Goal: Navigation & Orientation: Find specific page/section

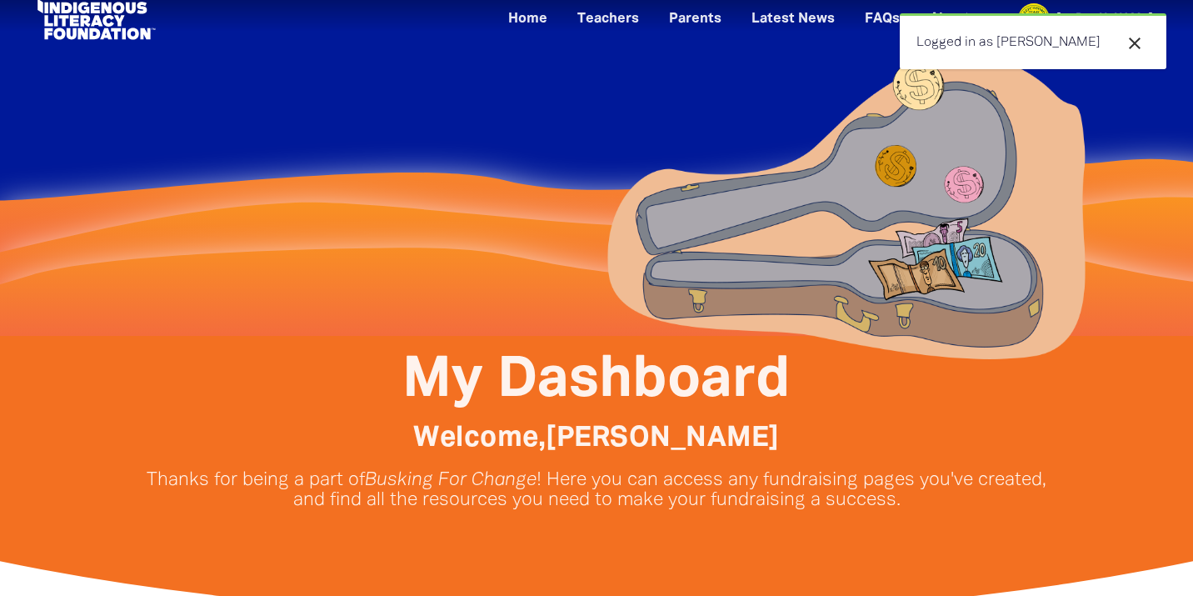
scroll to position [29, 0]
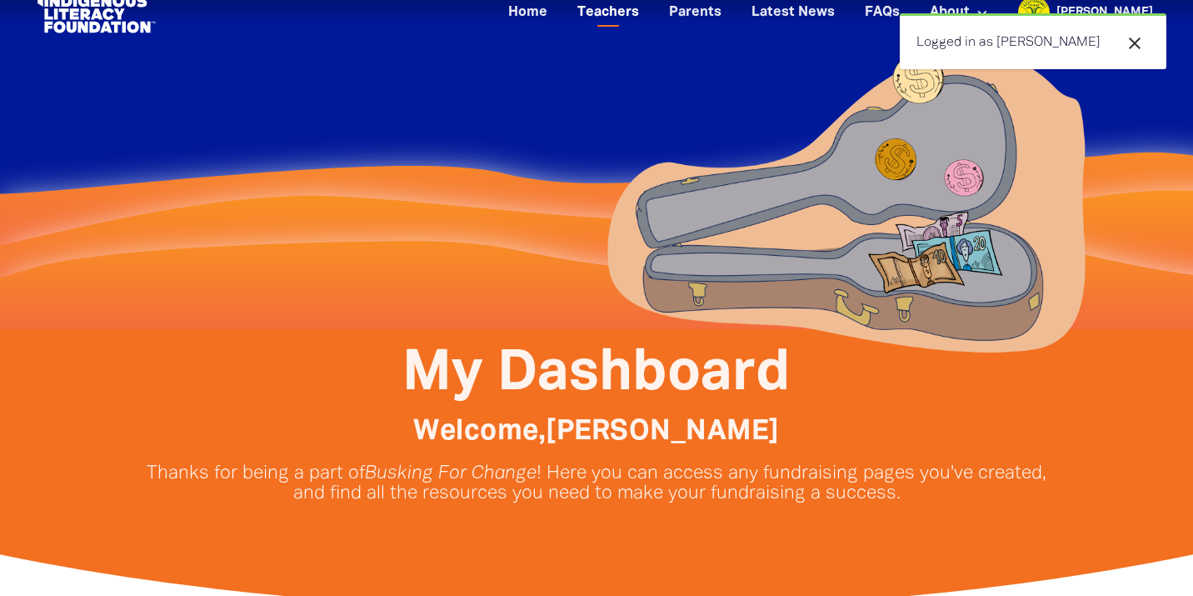
click at [649, 7] on link "Teachers" at bounding box center [608, 12] width 82 height 27
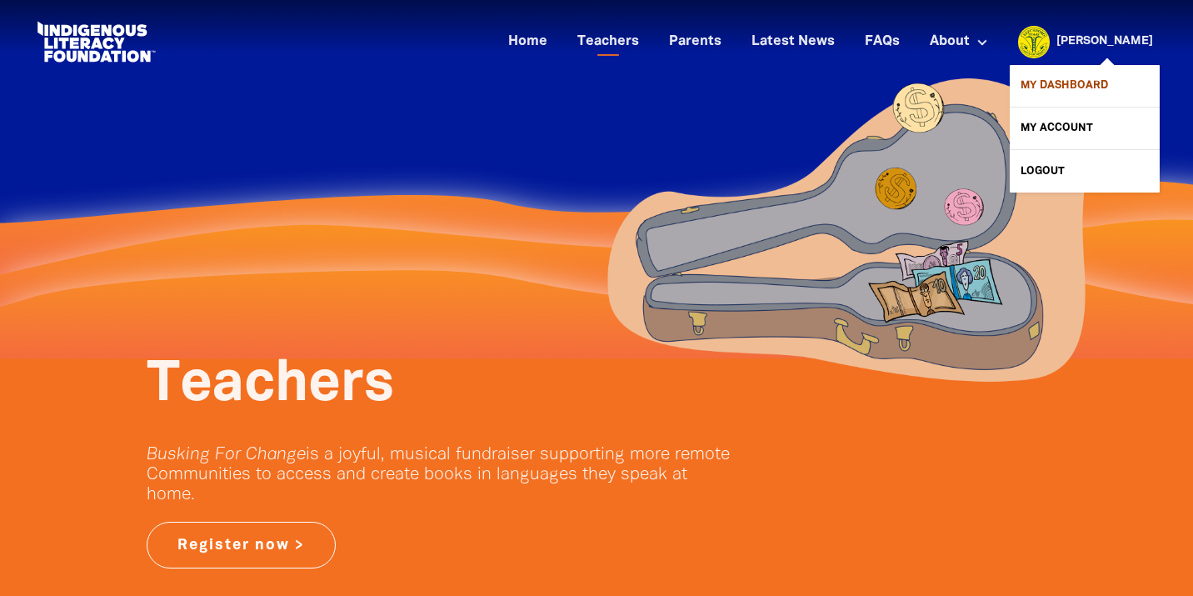
click at [1062, 86] on link "My Dashboard" at bounding box center [1085, 86] width 150 height 42
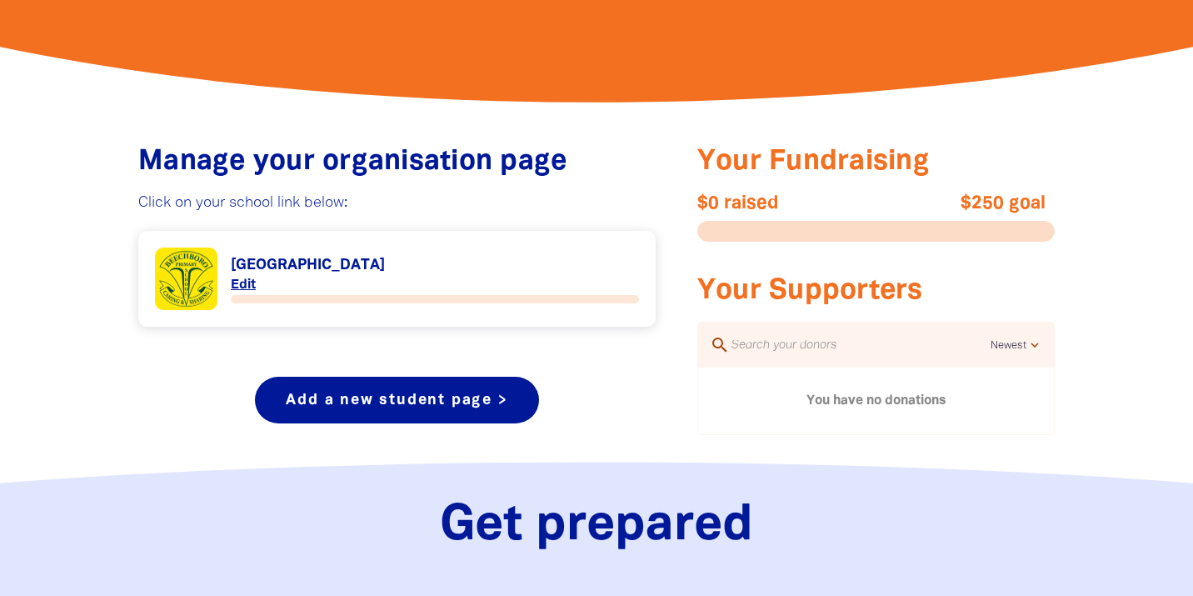
scroll to position [539, 0]
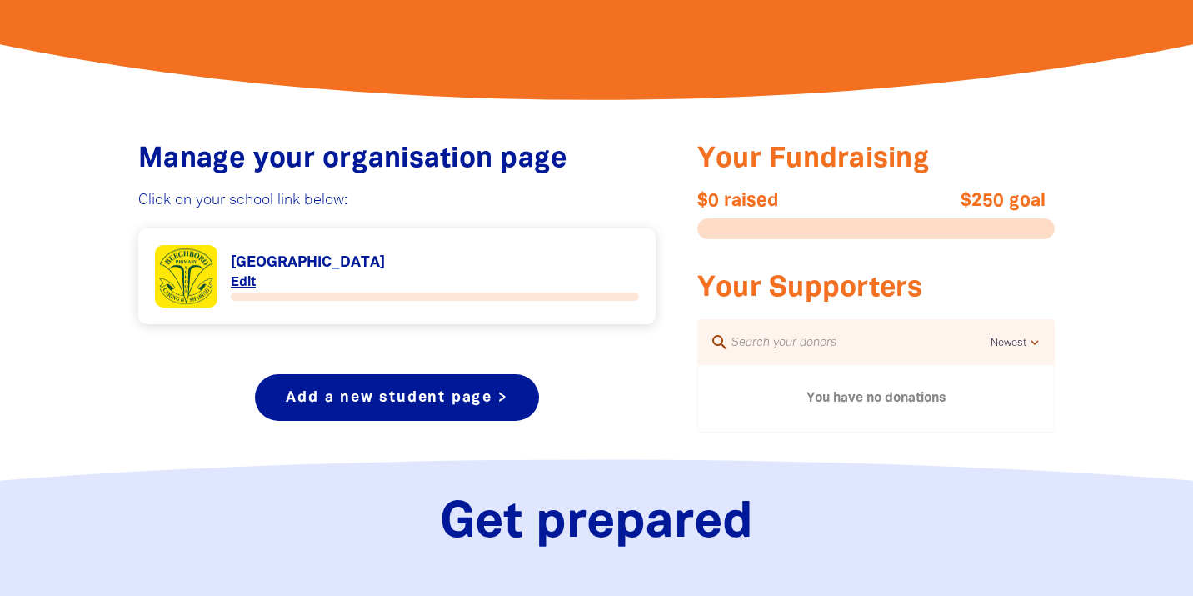
click at [237, 278] on link "Link to [GEOGRAPHIC_DATA]" at bounding box center [397, 276] width 484 height 62
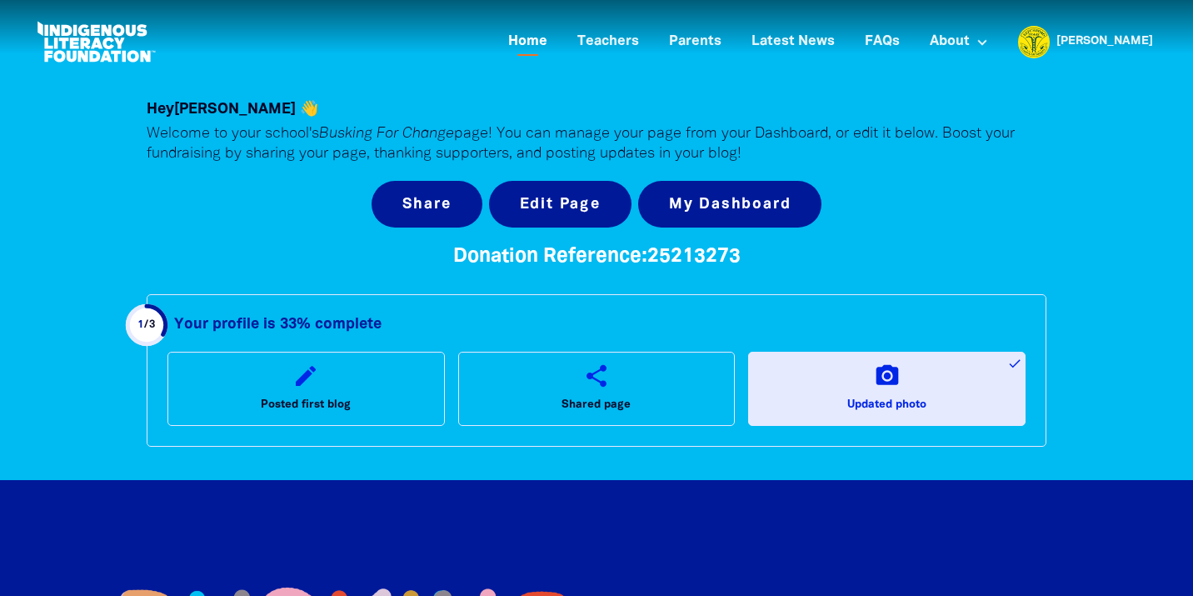
click at [557, 39] on link "Home" at bounding box center [527, 41] width 59 height 27
